Goal: Navigation & Orientation: Find specific page/section

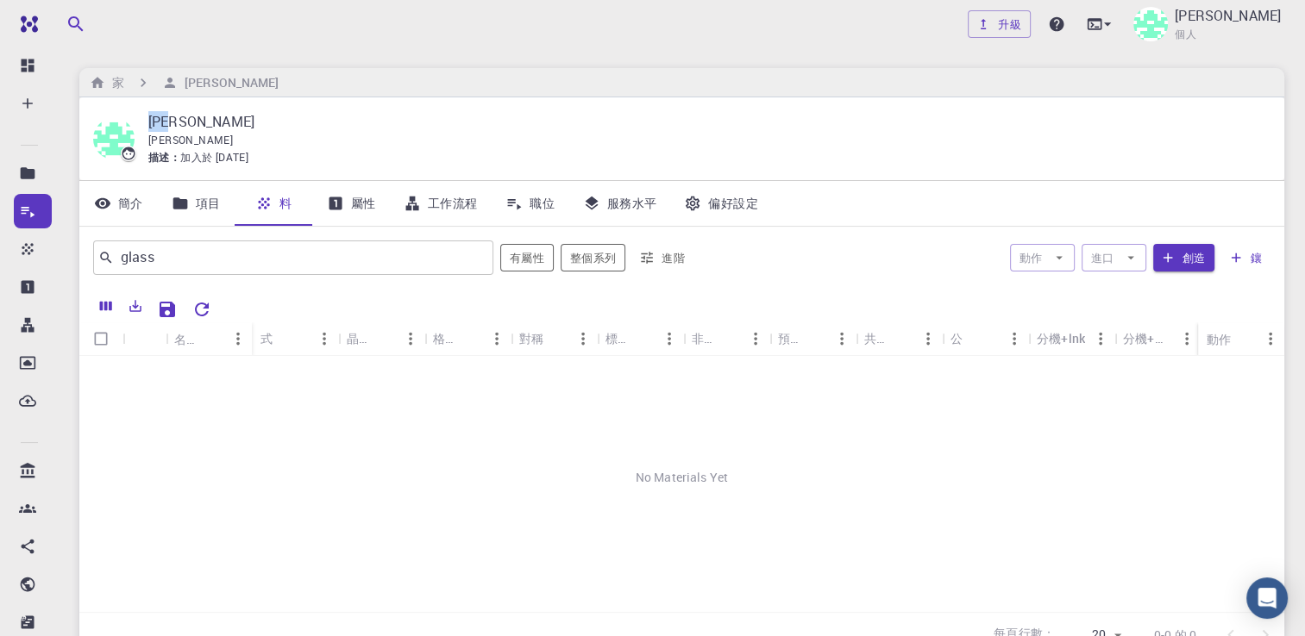
drag, startPoint x: 186, startPoint y: 127, endPoint x: 147, endPoint y: 124, distance: 39.7
click at [147, 124] on div "[PERSON_NAME] [PERSON_NAME] 描述： 加入於 [DATE]" at bounding box center [681, 138] width 1177 height 55
click at [259, 132] on div "[PERSON_NAME]" at bounding box center [702, 140] width 1108 height 17
drag, startPoint x: 151, startPoint y: 121, endPoint x: 204, endPoint y: 122, distance: 53.5
click at [204, 122] on div "[PERSON_NAME] [PERSON_NAME] 描述： 加入於 [DATE]" at bounding box center [681, 138] width 1177 height 55
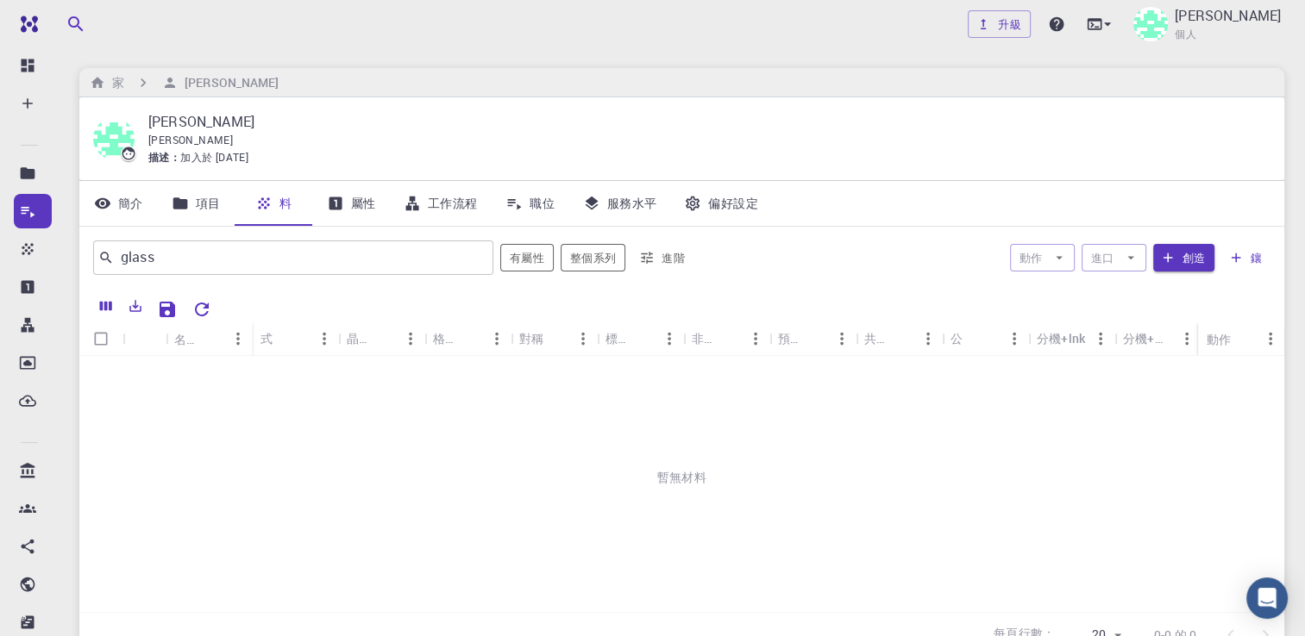
drag, startPoint x: 204, startPoint y: 122, endPoint x: 206, endPoint y: 147, distance: 24.2
click at [206, 147] on div "[PERSON_NAME]" at bounding box center [702, 140] width 1108 height 17
drag, startPoint x: 191, startPoint y: 123, endPoint x: 147, endPoint y: 120, distance: 43.2
click at [147, 120] on div "[PERSON_NAME] [PERSON_NAME] 描述： 加入於 [DATE]" at bounding box center [681, 138] width 1177 height 55
